Goal: Information Seeking & Learning: Check status

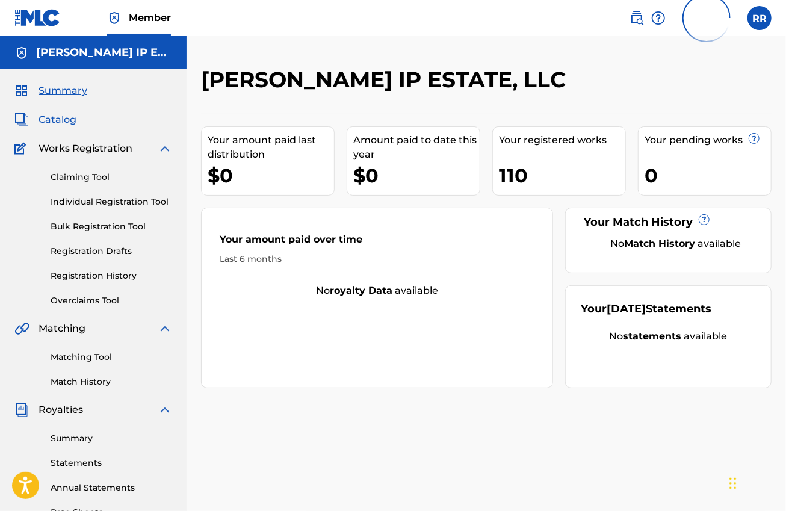
click at [61, 117] on span "Catalog" at bounding box center [58, 120] width 38 height 14
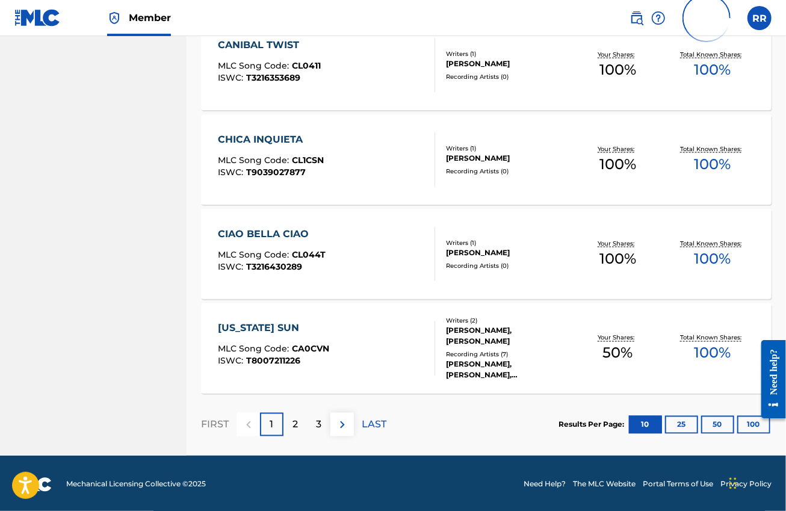
scroll to position [835, 0]
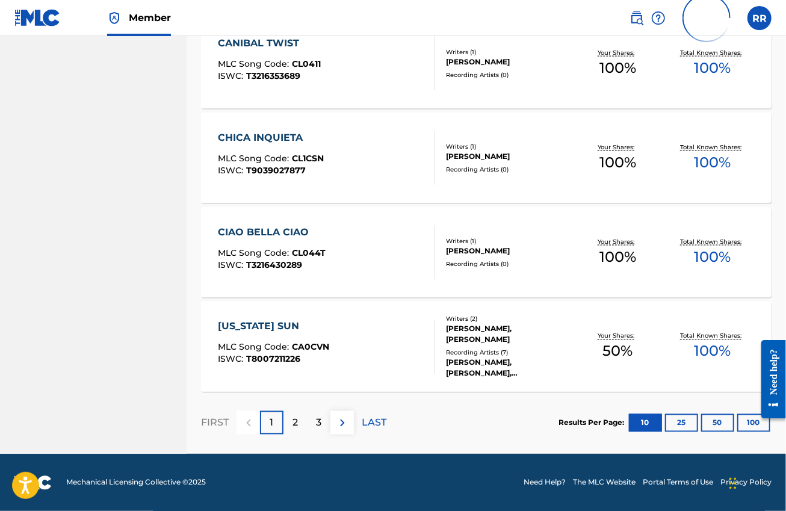
click at [753, 424] on div at bounding box center [769, 379] width 34 height 97
click at [750, 418] on button "100" at bounding box center [753, 423] width 33 height 18
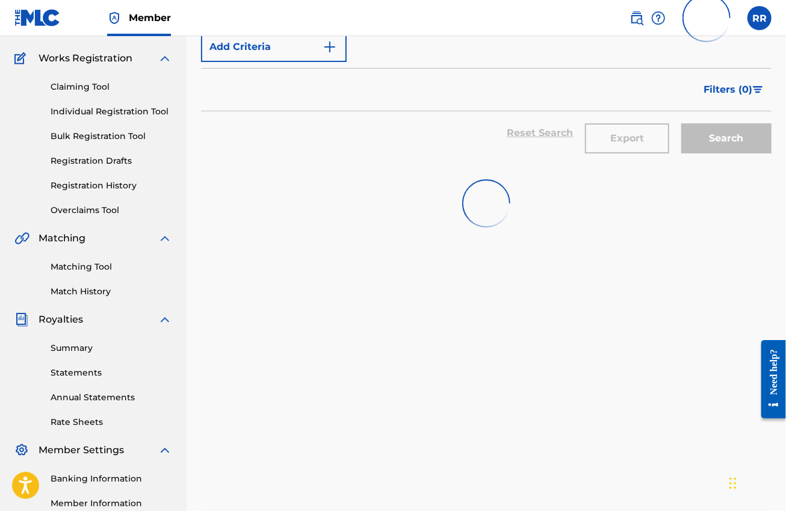
scroll to position [0, 0]
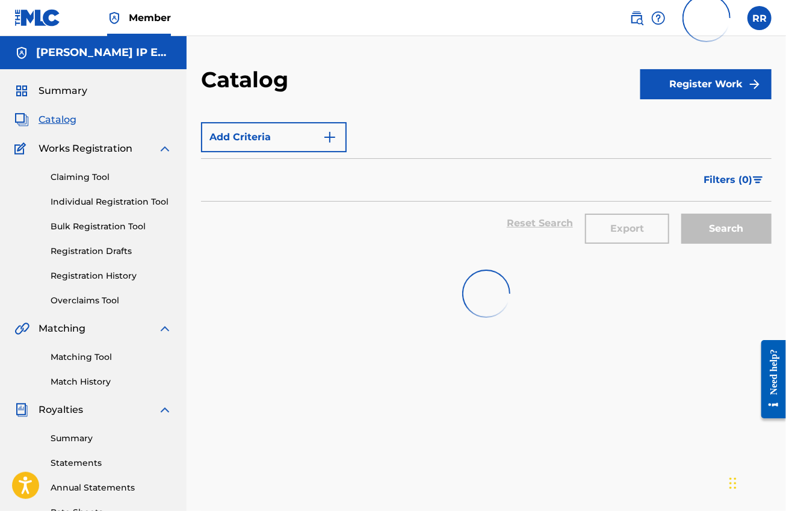
click at [60, 122] on span "Catalog" at bounding box center [58, 120] width 38 height 14
click at [66, 90] on span "Summary" at bounding box center [63, 91] width 49 height 14
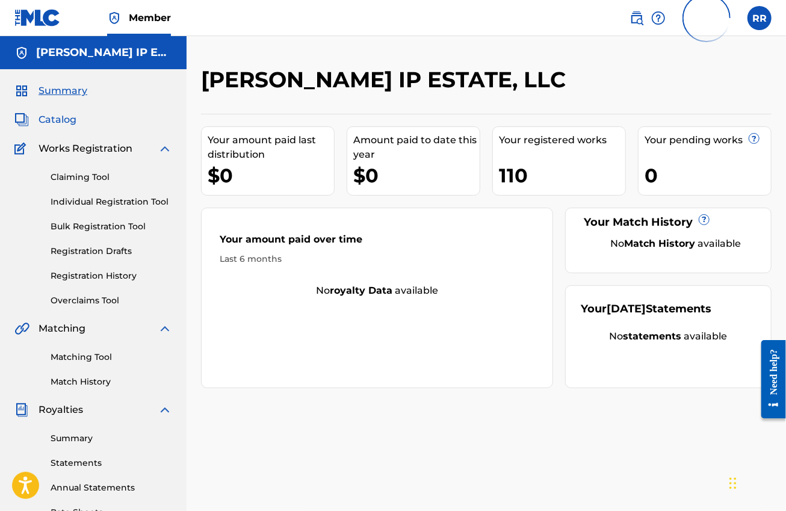
click at [61, 123] on span "Catalog" at bounding box center [58, 120] width 38 height 14
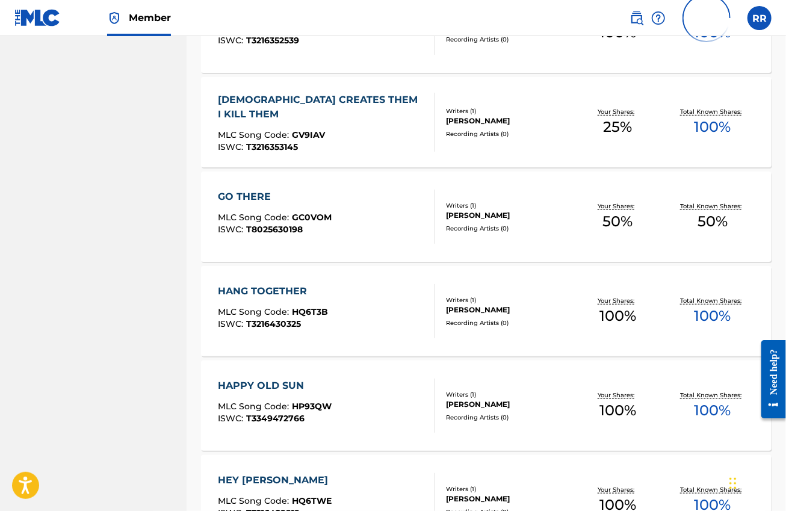
scroll to position [2408, 0]
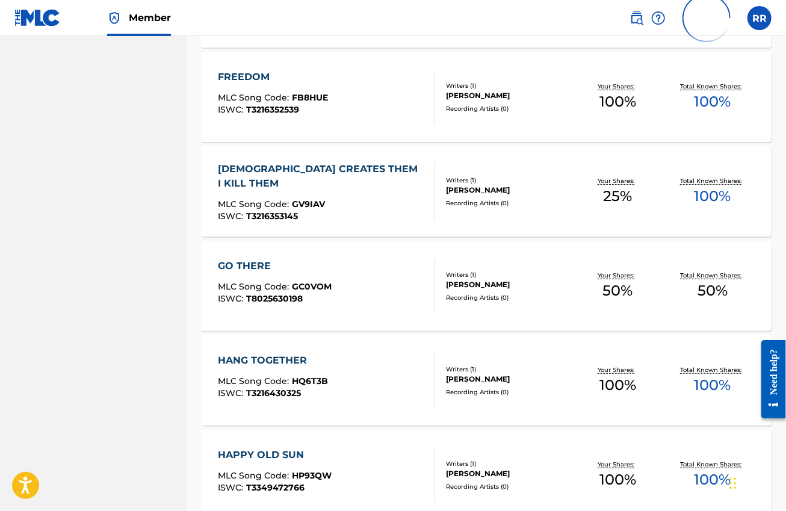
click at [363, 185] on div "GOD CREATES THEM I KILL THEM MLC Song Code : GV9IAV ISWC : T3216353145" at bounding box center [321, 191] width 206 height 59
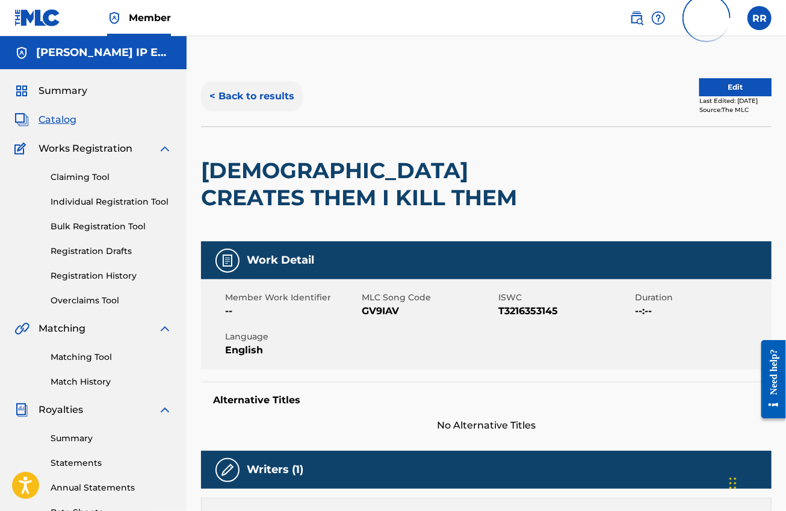
click at [257, 100] on button "< Back to results" at bounding box center [252, 96] width 102 height 30
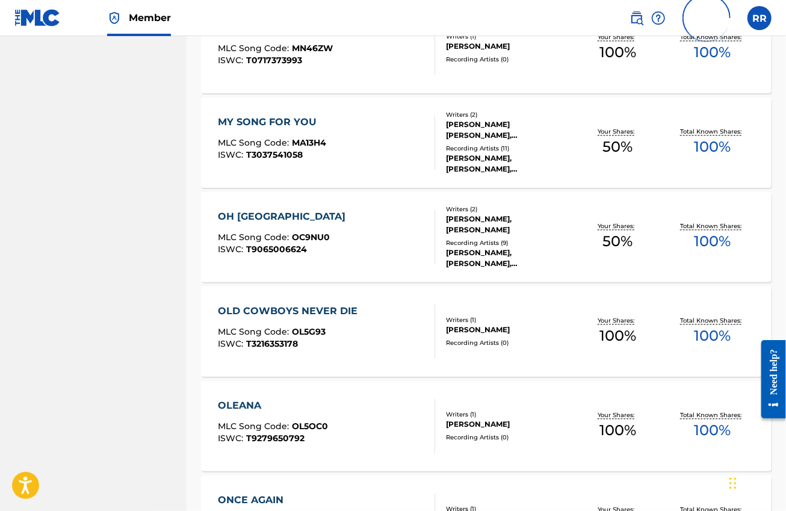
scroll to position [5569, 0]
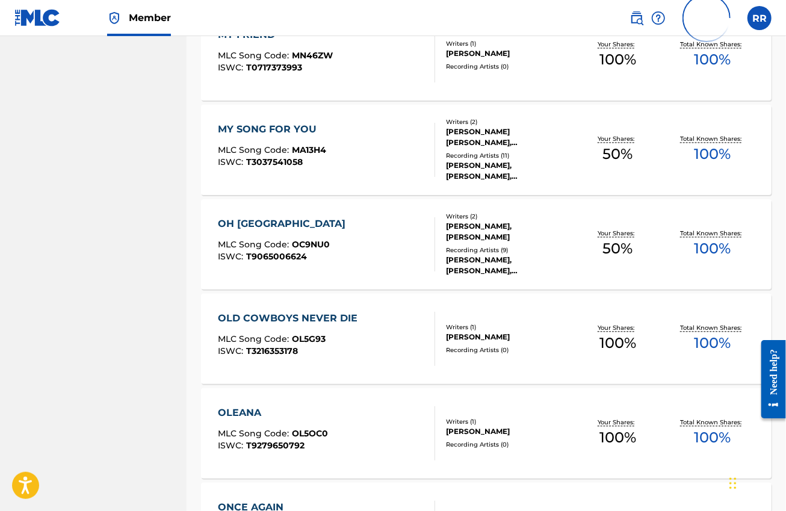
click at [389, 258] on div "OH JERUSALEM MLC Song Code : OC9NU0 ISWC : T9065006624" at bounding box center [326, 244] width 217 height 54
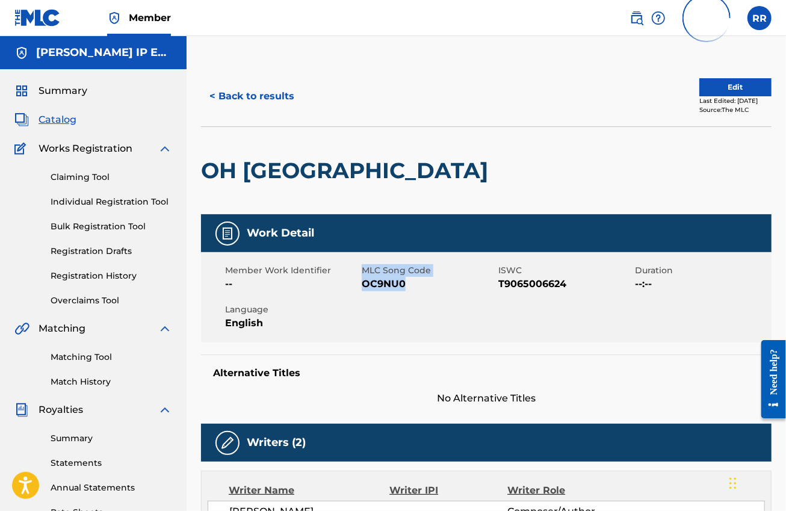
drag, startPoint x: 358, startPoint y: 284, endPoint x: 414, endPoint y: 282, distance: 55.4
click at [414, 282] on div "Member Work Identifier -- MLC Song Code OC9NU0 ISWC T9065006624 Duration --:-- …" at bounding box center [486, 297] width 571 height 90
click at [383, 289] on span "OC9NU0" at bounding box center [429, 284] width 134 height 14
click at [365, 286] on span "OC9NU0" at bounding box center [429, 284] width 134 height 14
click at [497, 287] on div "MLC Song Code OC9NU0" at bounding box center [430, 277] width 137 height 27
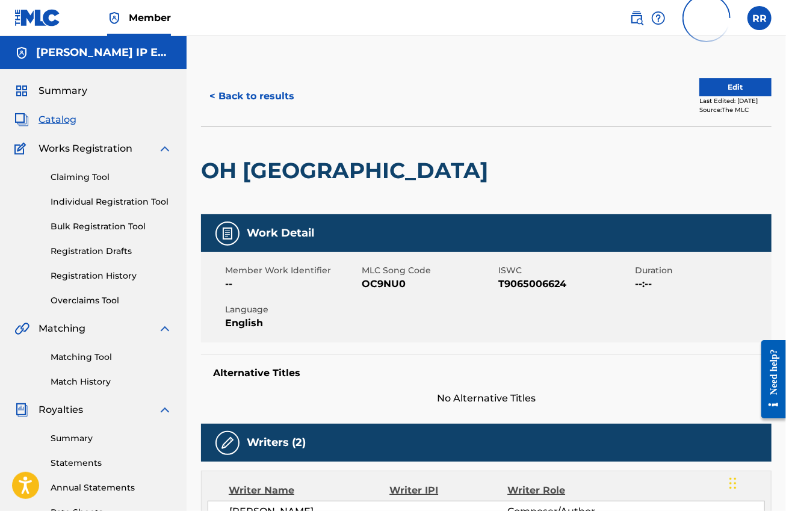
click at [518, 280] on span "T9065006624" at bounding box center [565, 284] width 134 height 14
drag, startPoint x: 406, startPoint y: 284, endPoint x: 362, endPoint y: 291, distance: 43.8
click at [362, 291] on div "Member Work Identifier -- MLC Song Code OC9NU0 ISWC T9065006624 Duration --:-- …" at bounding box center [486, 297] width 571 height 90
copy span "OC9NU0"
click at [231, 96] on button "< Back to results" at bounding box center [252, 96] width 102 height 30
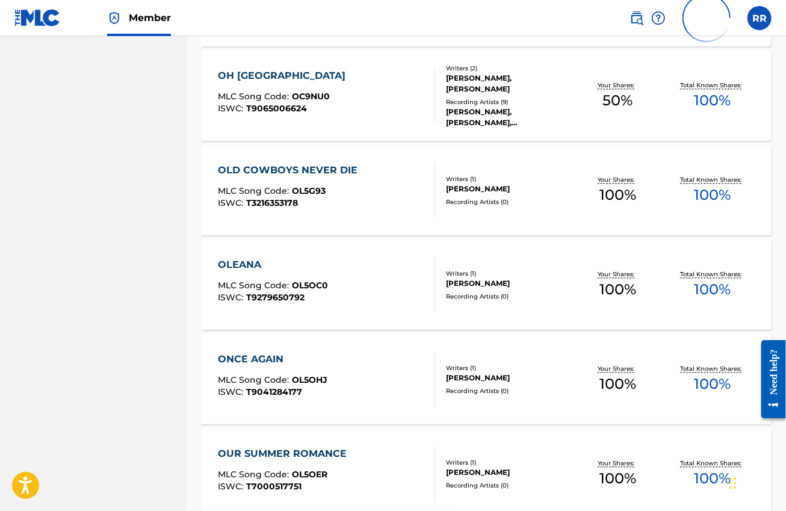
scroll to position [5719, 0]
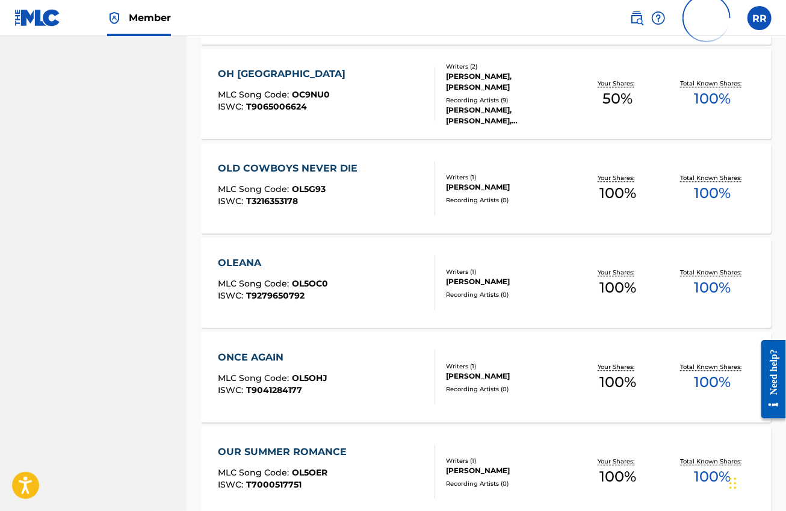
click at [343, 290] on div "OLEANA MLC Song Code : OL5OC0 ISWC : T9279650792" at bounding box center [326, 283] width 217 height 54
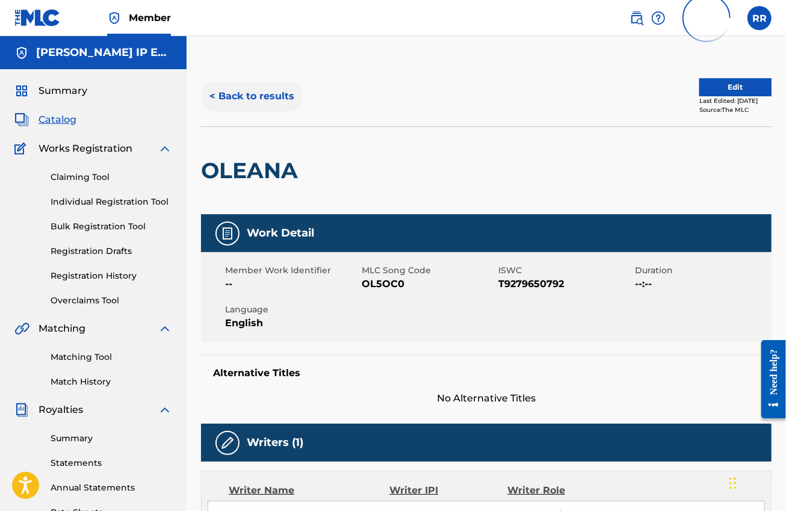
click at [278, 99] on button "< Back to results" at bounding box center [252, 96] width 102 height 30
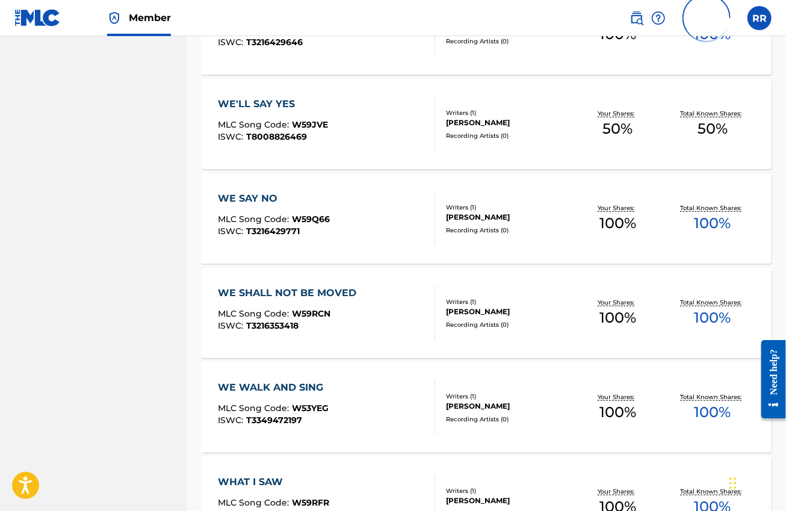
scroll to position [9331, 0]
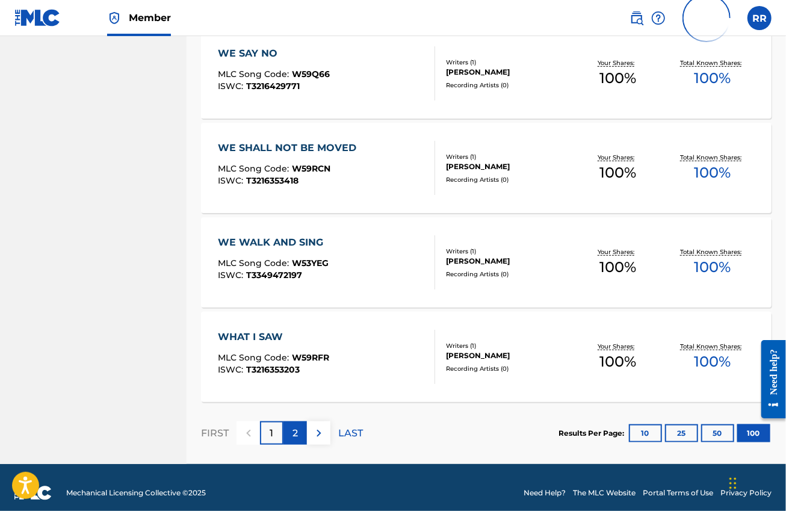
click at [293, 430] on p "2" at bounding box center [295, 433] width 5 height 14
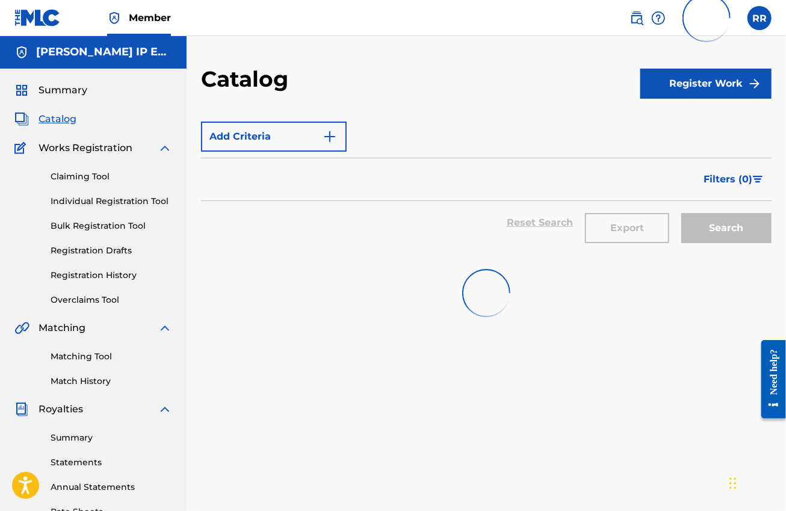
scroll to position [0, 0]
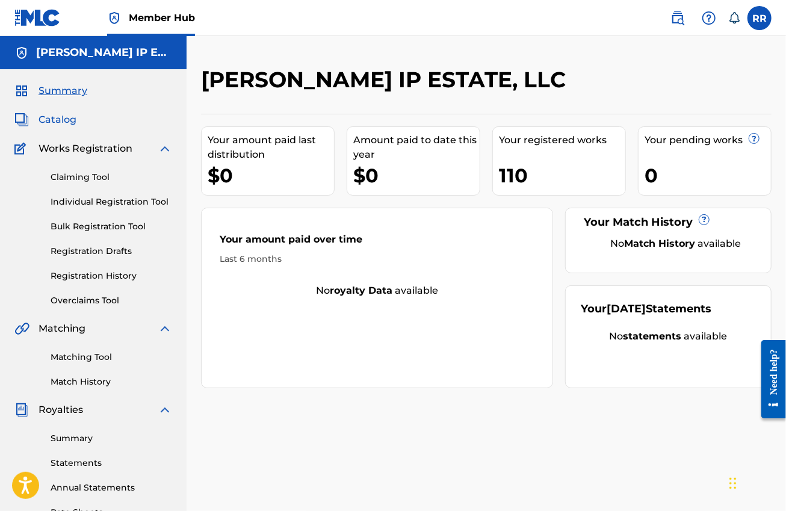
click at [58, 123] on span "Catalog" at bounding box center [58, 120] width 38 height 14
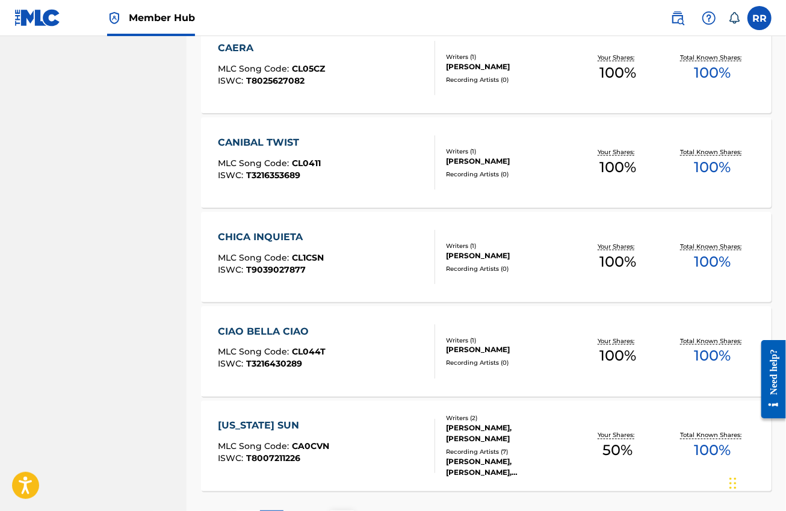
scroll to position [866, 0]
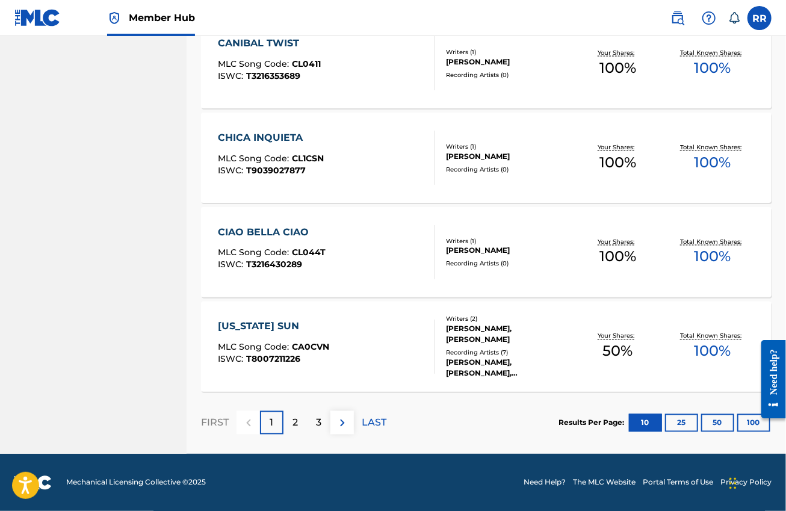
click at [752, 424] on div at bounding box center [769, 379] width 34 height 97
click at [375, 425] on p "LAST" at bounding box center [374, 423] width 25 height 14
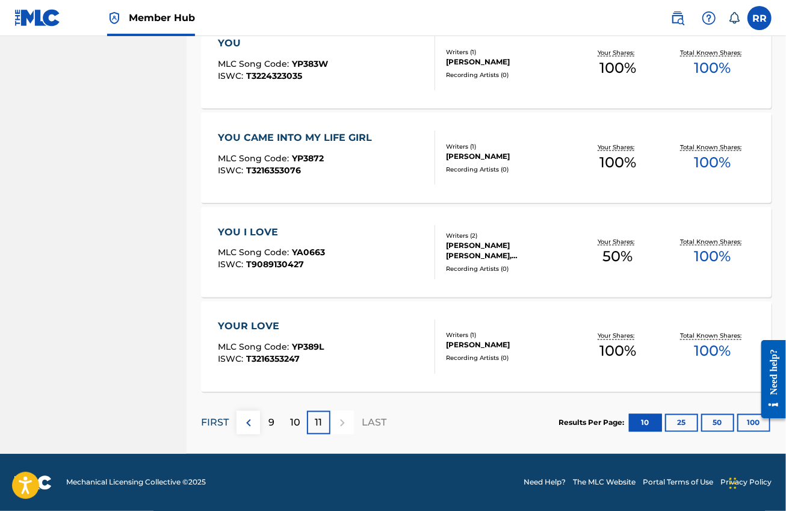
click at [212, 417] on p "FIRST" at bounding box center [215, 423] width 28 height 14
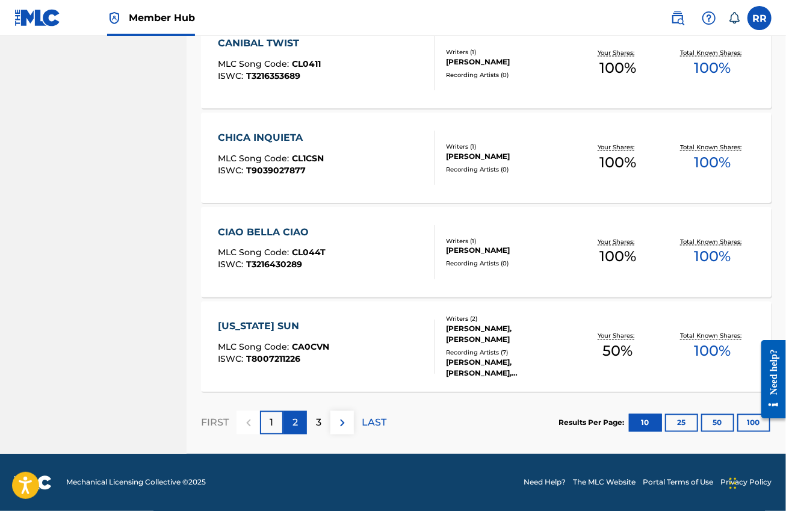
click at [294, 418] on p "2" at bounding box center [295, 423] width 5 height 14
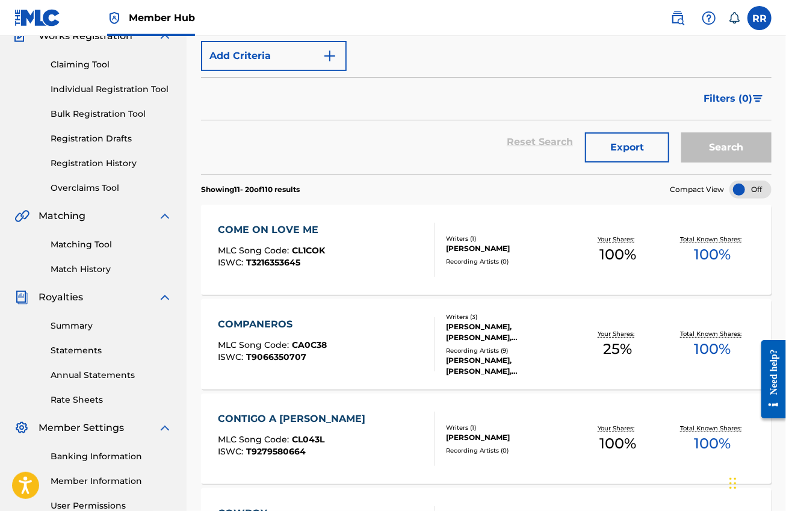
scroll to position [301, 0]
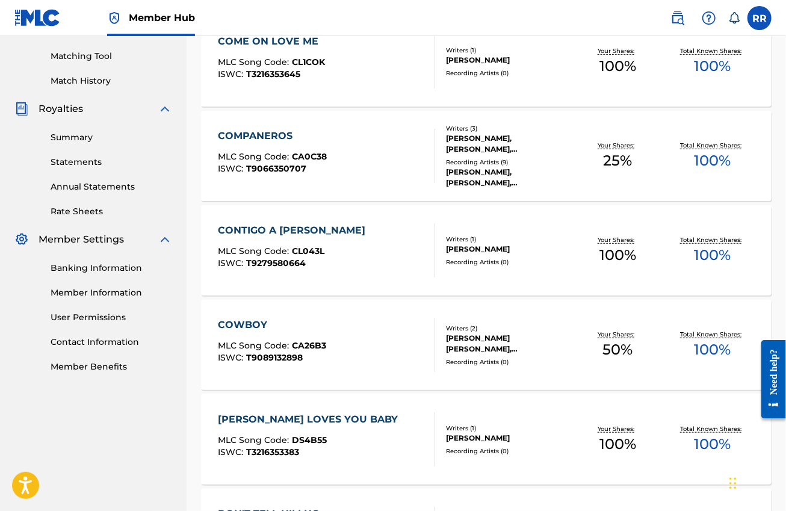
click at [374, 256] on div "CONTIGO A ML LADO MLC Song Code : CL043L ISWC : T9279580664" at bounding box center [326, 250] width 217 height 54
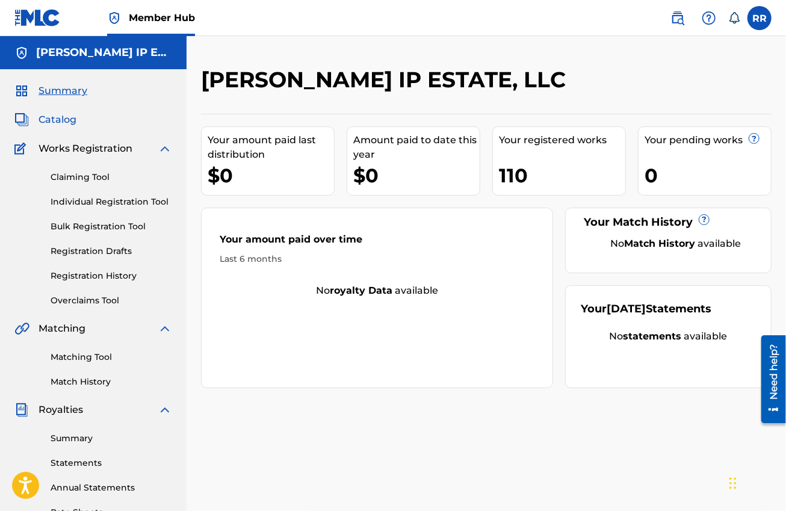
click at [60, 122] on span "Catalog" at bounding box center [58, 120] width 38 height 14
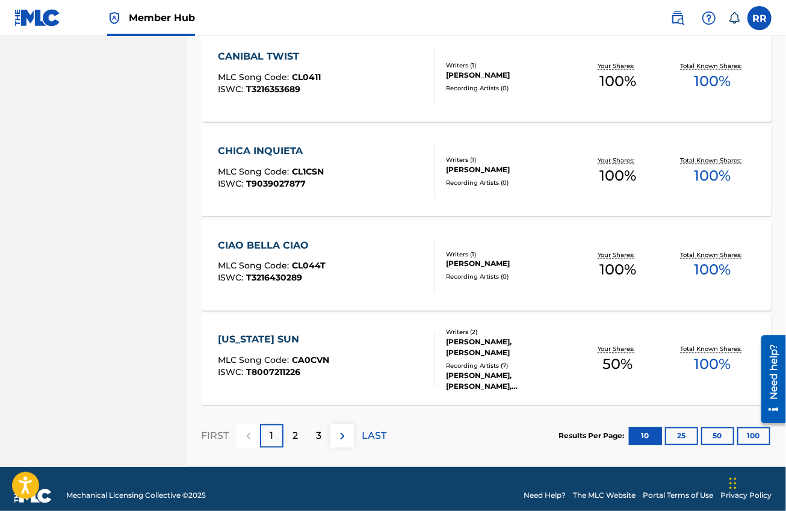
scroll to position [866, 0]
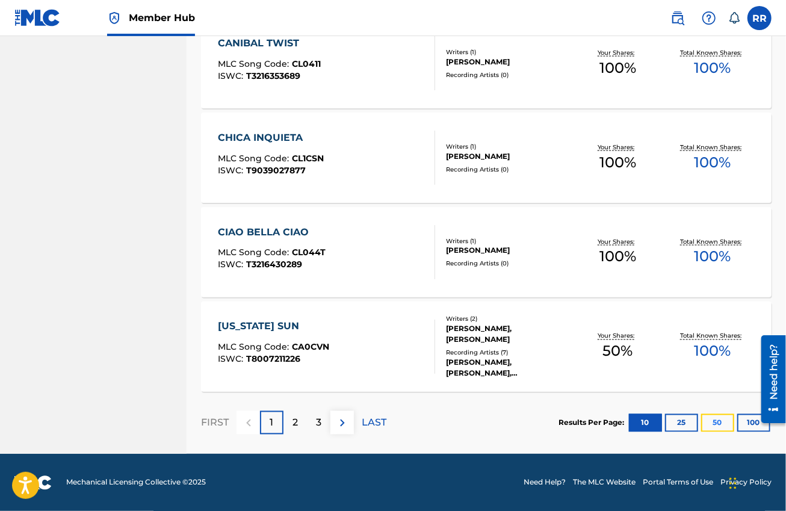
click at [722, 423] on button "50" at bounding box center [717, 423] width 33 height 18
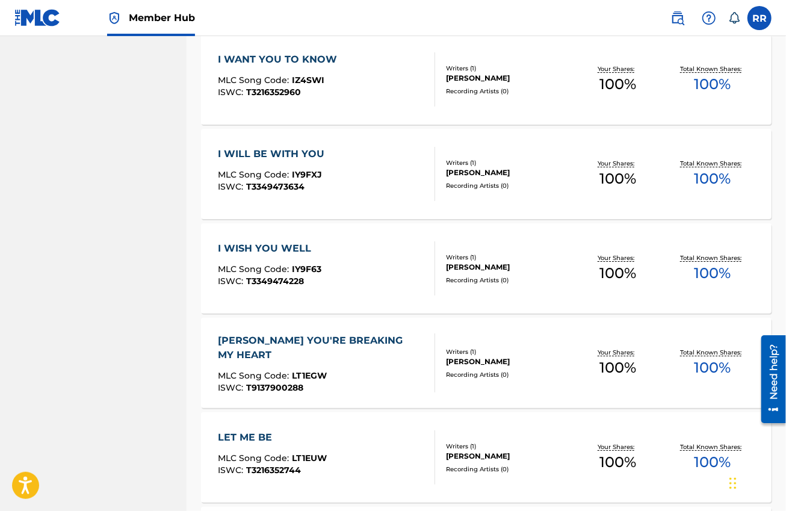
scroll to position [4647, 0]
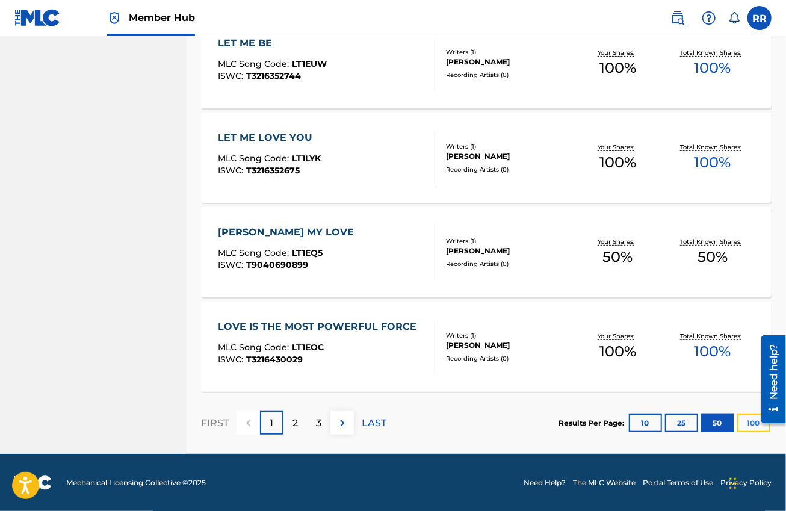
click at [749, 422] on button "100" at bounding box center [753, 423] width 33 height 18
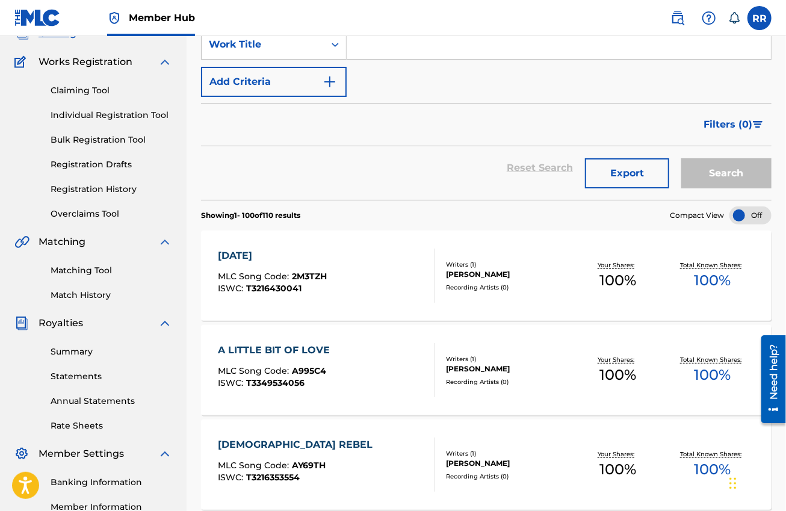
scroll to position [0, 0]
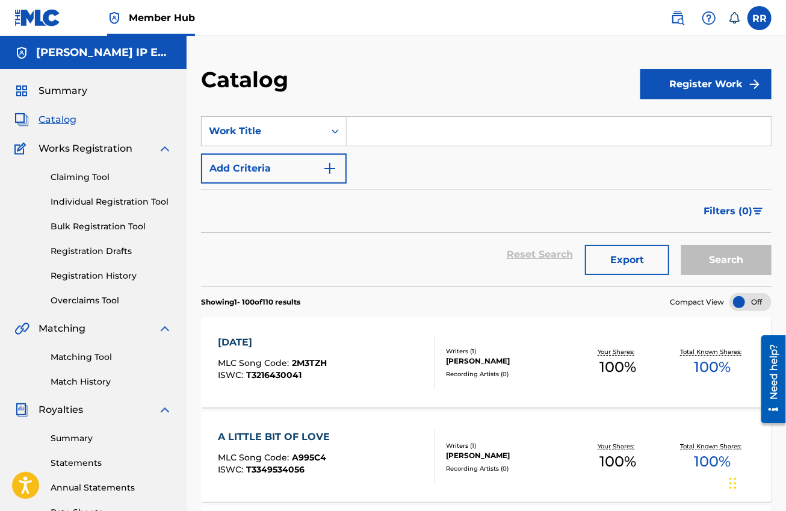
click at [327, 368] on div "[DATE] MLC Song Code : 2M3TZH ISWC : T3216430041" at bounding box center [326, 362] width 217 height 54
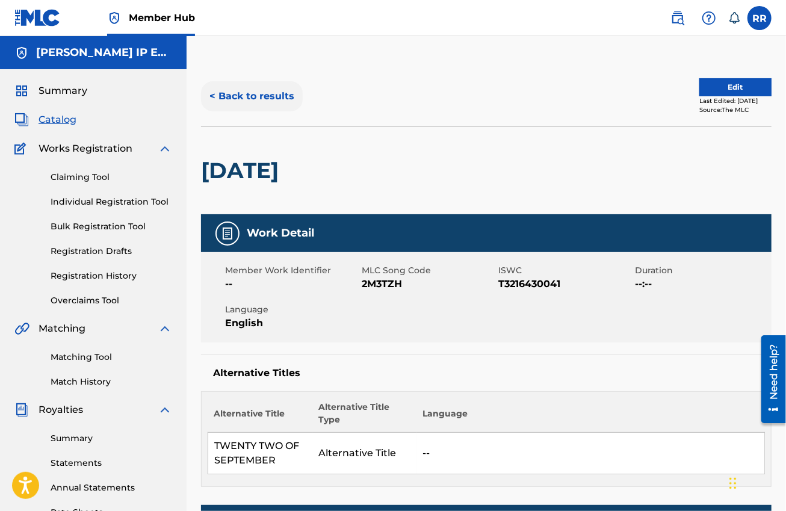
click at [252, 89] on button "< Back to results" at bounding box center [252, 96] width 102 height 30
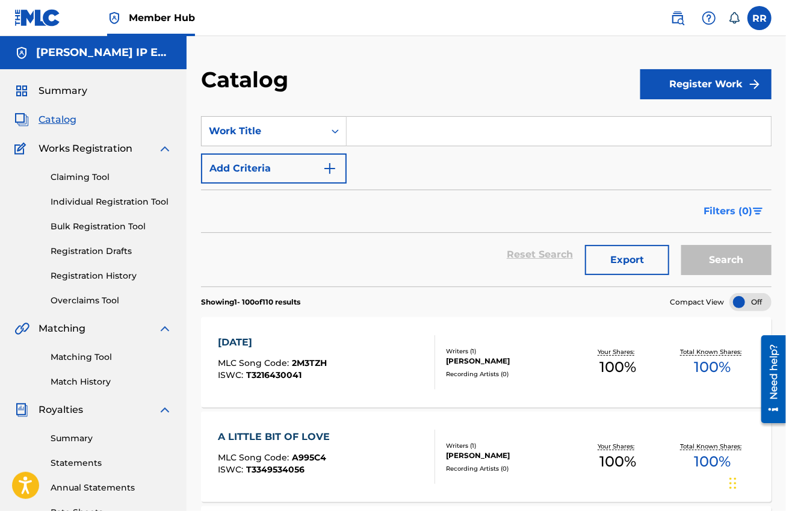
click at [719, 213] on span "Filters ( 0 )" at bounding box center [728, 211] width 49 height 14
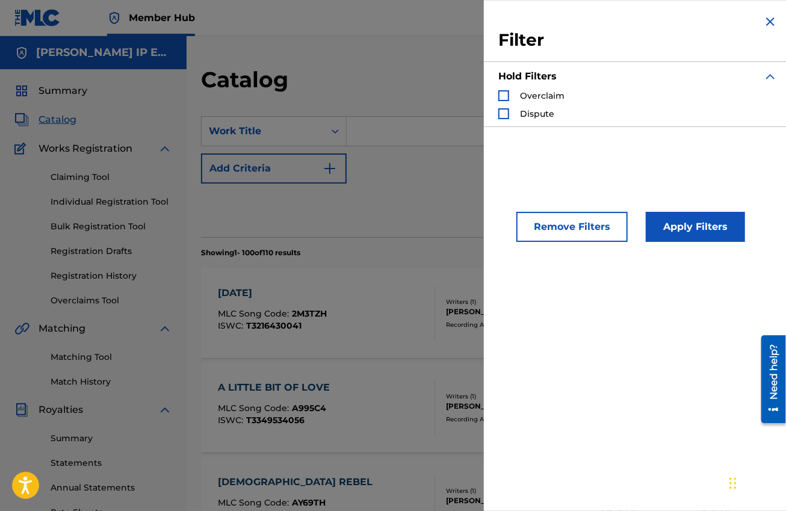
click at [517, 99] on div "Overclaim" at bounding box center [531, 96] width 66 height 12
click at [502, 93] on div "Search Form" at bounding box center [503, 95] width 11 height 11
click at [705, 229] on button "Apply Filters" at bounding box center [695, 227] width 99 height 30
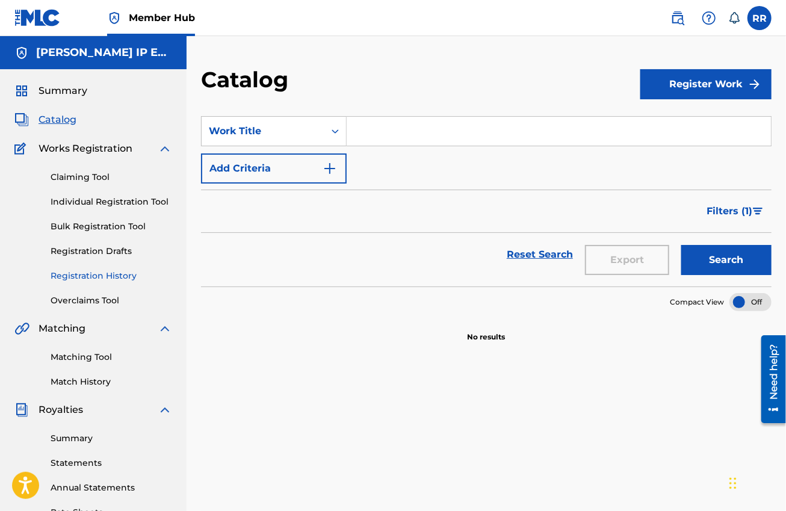
click at [107, 275] on link "Registration History" at bounding box center [112, 276] width 122 height 13
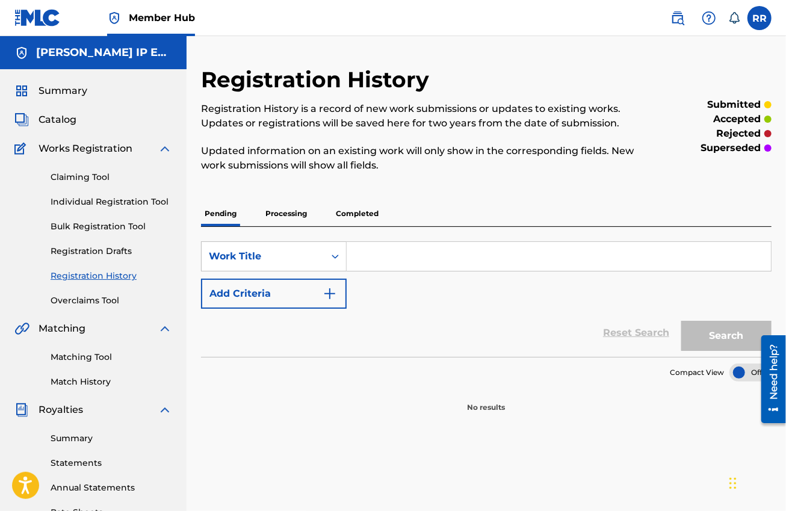
click at [284, 213] on p "Processing" at bounding box center [286, 213] width 49 height 25
click at [355, 211] on p "Completed" at bounding box center [357, 213] width 50 height 25
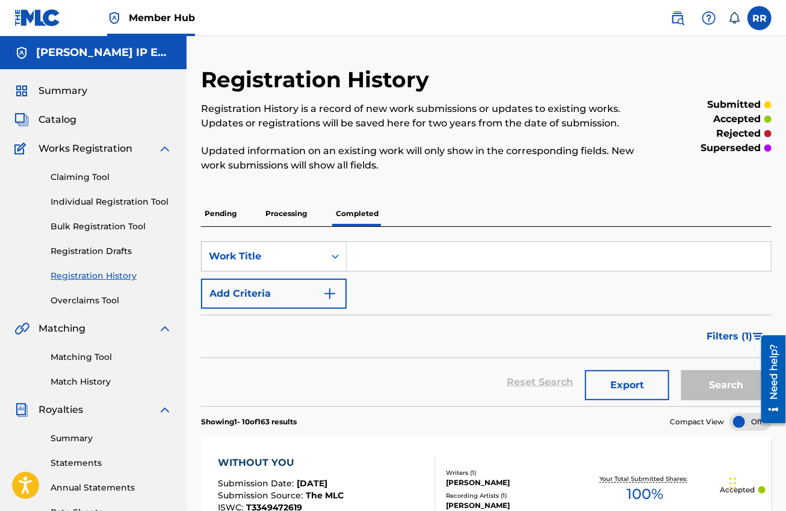
scroll to position [151, 0]
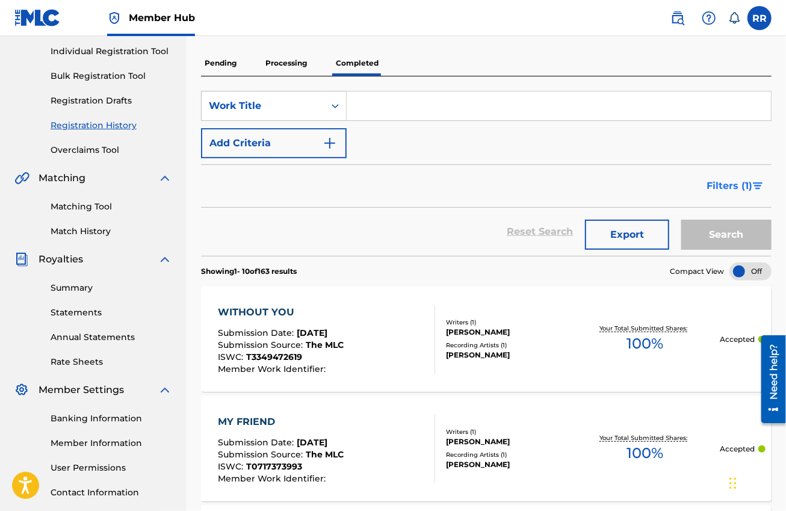
click at [738, 184] on span "Filters ( 1 )" at bounding box center [730, 186] width 46 height 14
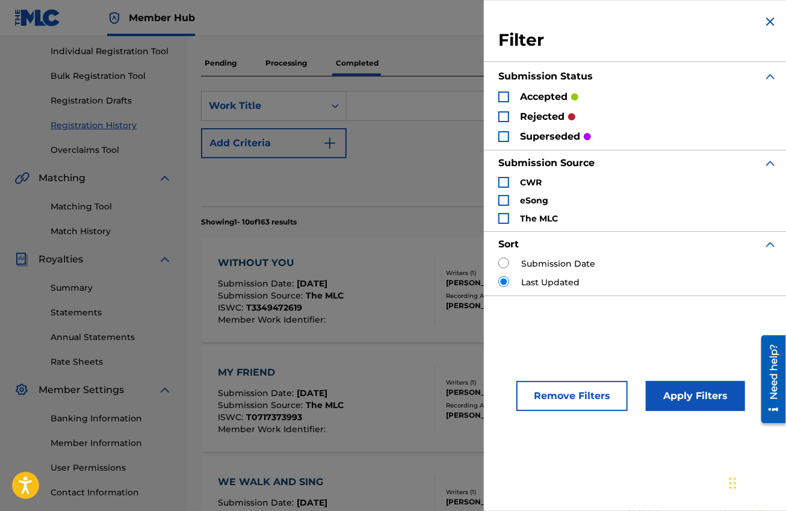
click at [547, 117] on p "rejected" at bounding box center [542, 117] width 45 height 14
click at [501, 115] on div "Search Form" at bounding box center [503, 116] width 11 height 11
click at [662, 388] on button "Apply Filters" at bounding box center [695, 396] width 99 height 30
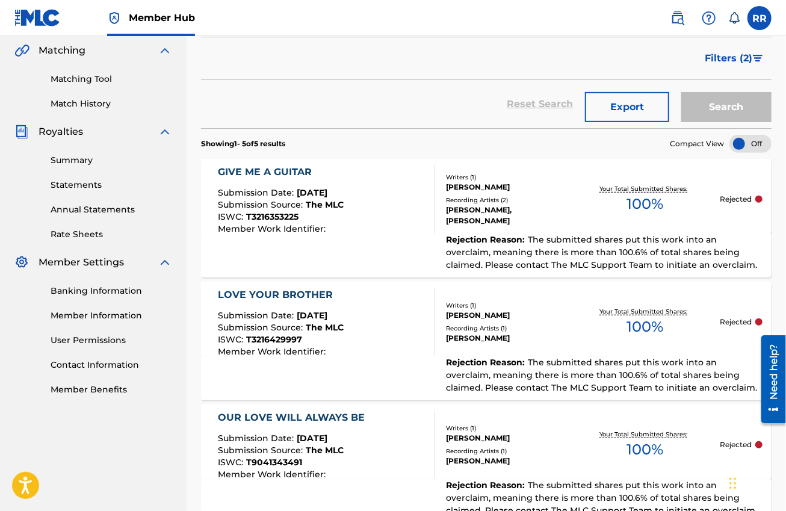
scroll to position [0, 0]
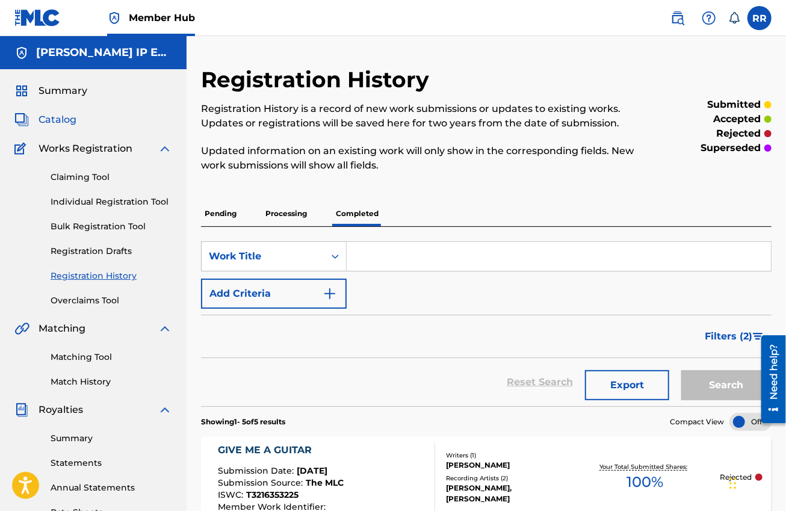
click at [54, 121] on span "Catalog" at bounding box center [58, 120] width 38 height 14
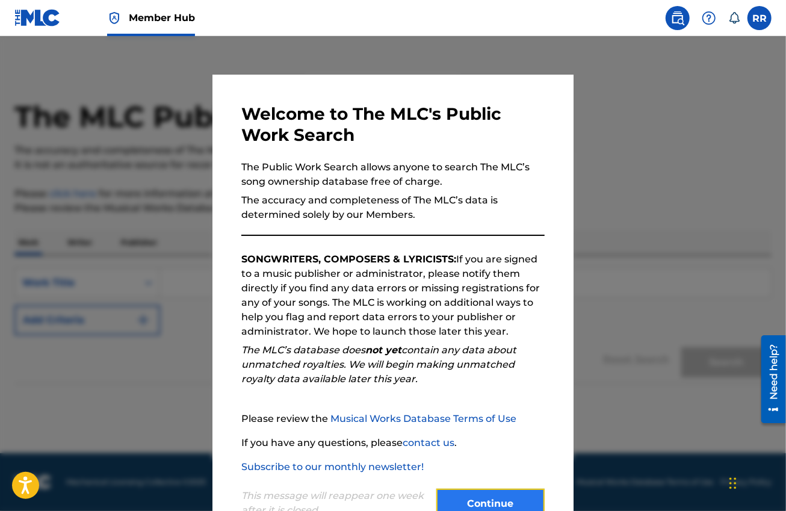
click at [477, 504] on button "Continue" at bounding box center [490, 504] width 108 height 30
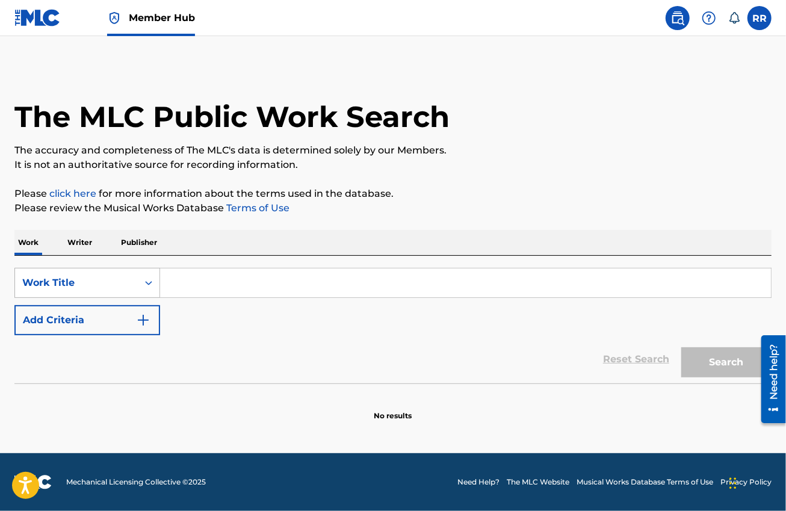
click at [104, 281] on div "Work Title" at bounding box center [76, 283] width 108 height 14
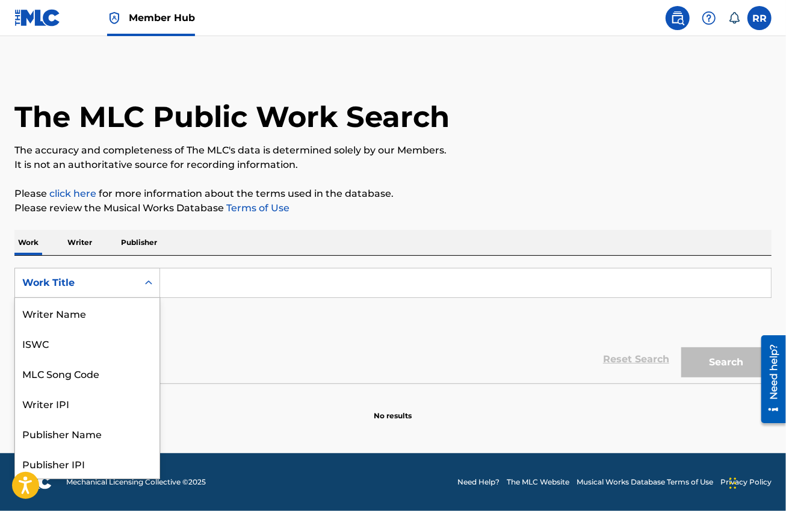
scroll to position [60, 0]
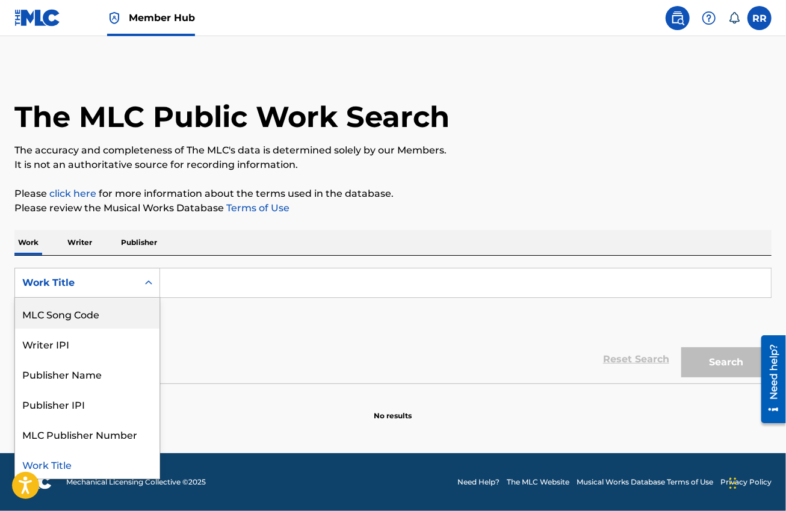
click at [92, 315] on div "MLC Song Code" at bounding box center [87, 314] width 144 height 30
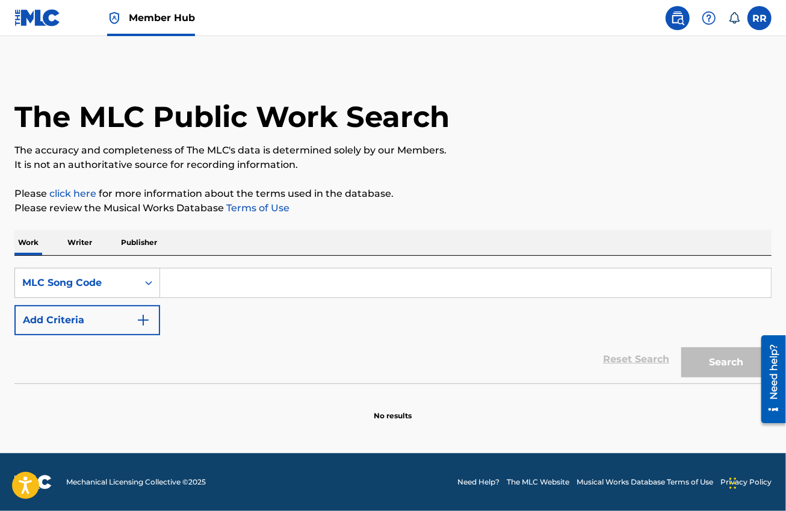
click at [242, 283] on input "Search Form" at bounding box center [465, 282] width 611 height 29
paste input "D1571P"
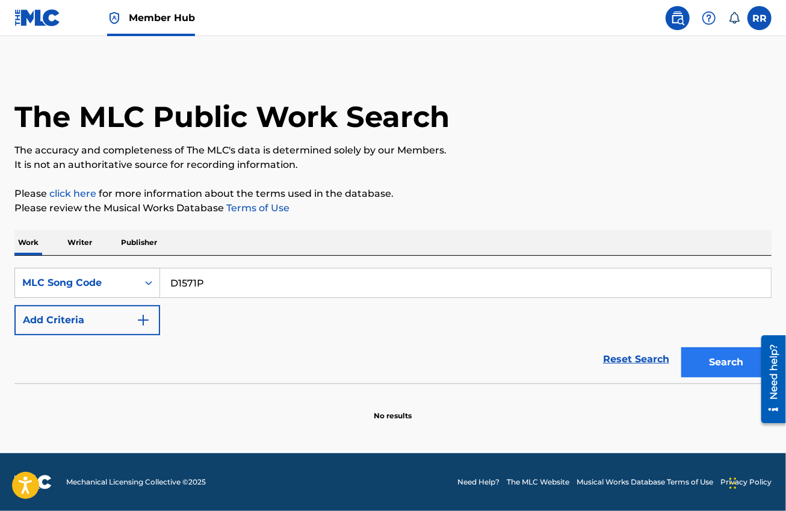
type input "D1571P"
click at [709, 358] on button "Search" at bounding box center [726, 362] width 90 height 30
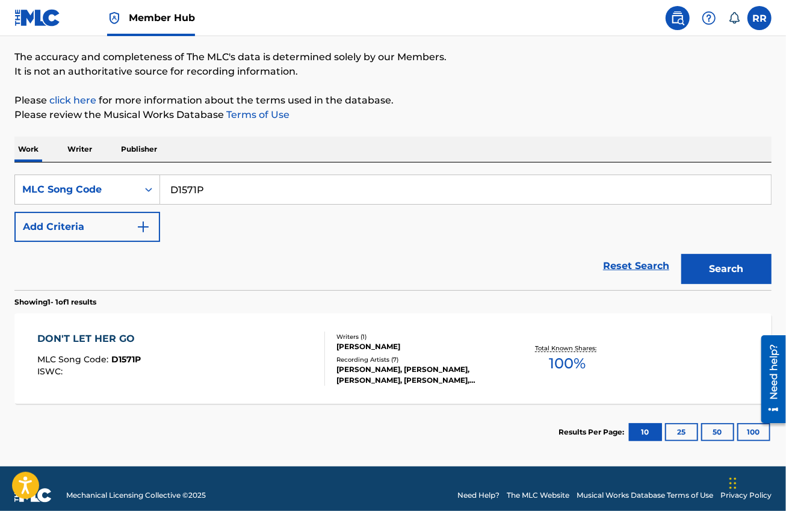
scroll to position [106, 0]
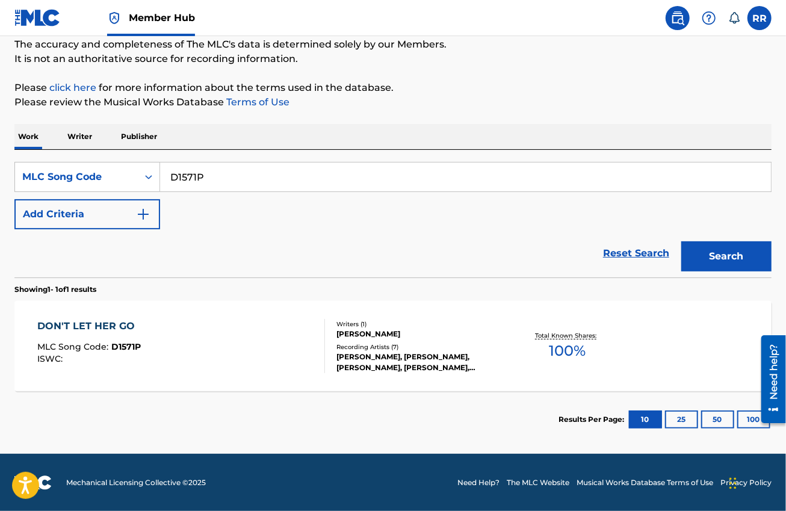
click at [439, 353] on div "[PERSON_NAME], [PERSON_NAME], [PERSON_NAME], [PERSON_NAME], [PERSON_NAME]" at bounding box center [421, 363] width 169 height 22
